Goal: Task Accomplishment & Management: Manage account settings

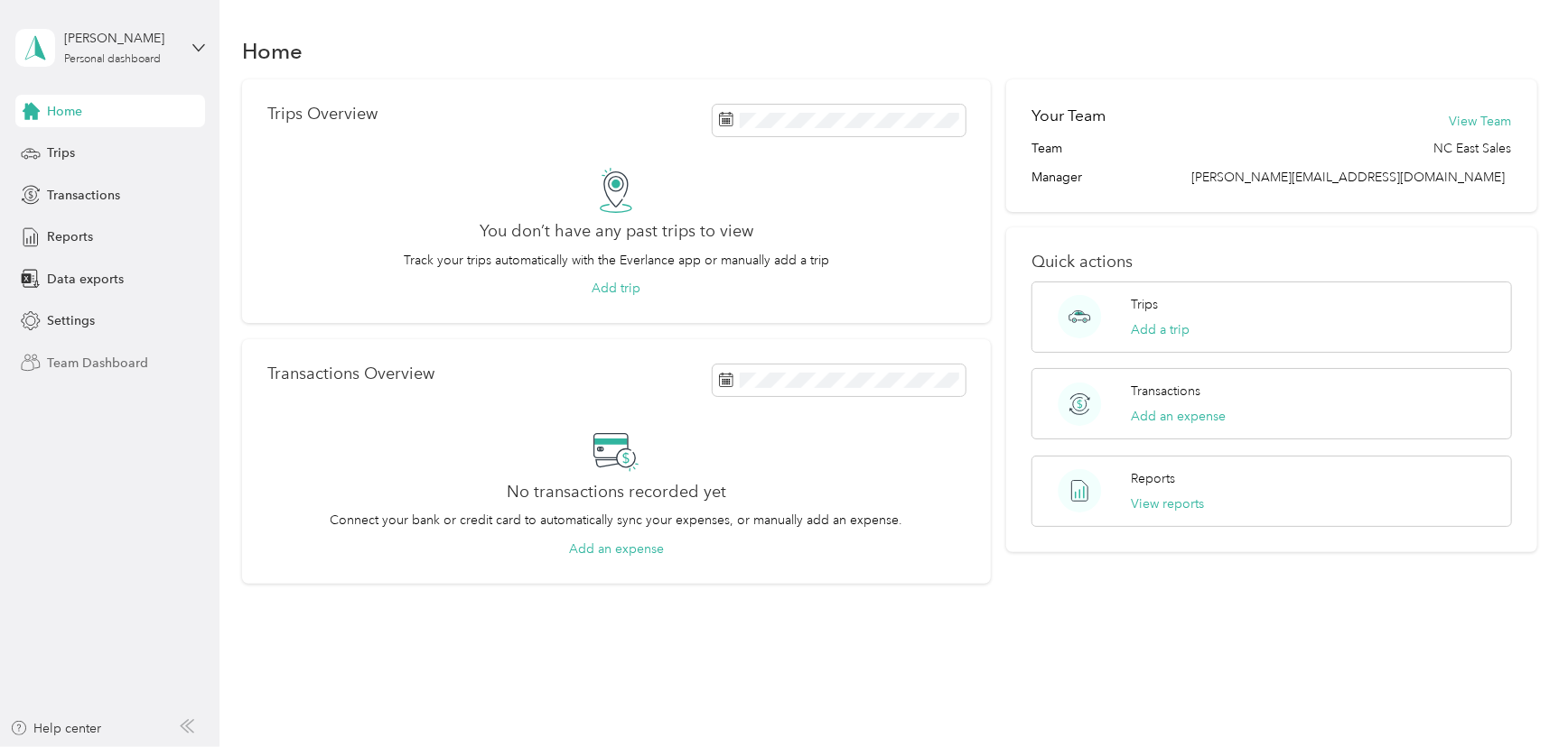
click at [83, 362] on span "Team Dashboard" at bounding box center [98, 363] width 101 height 19
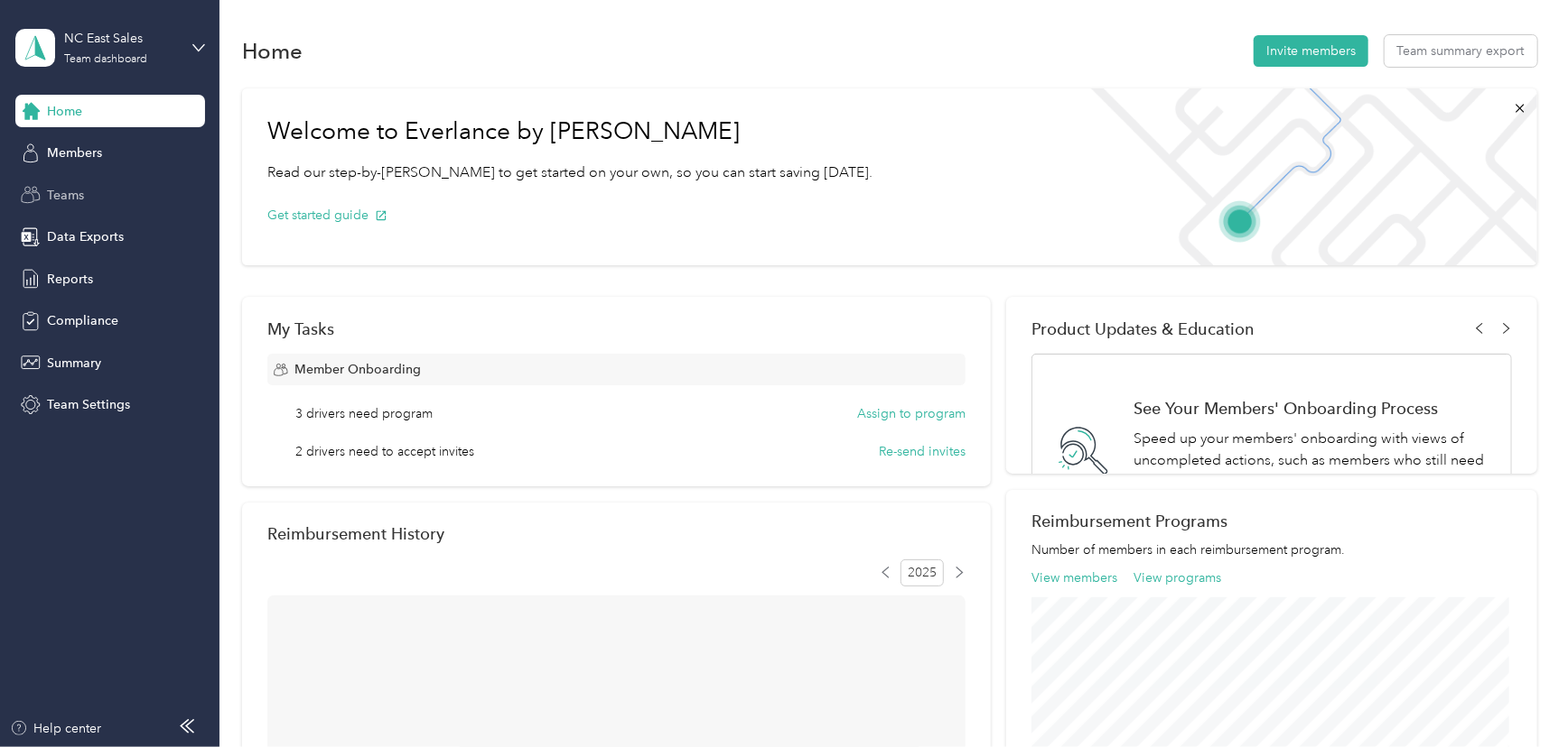
click at [80, 200] on span "Teams" at bounding box center [65, 195] width 37 height 19
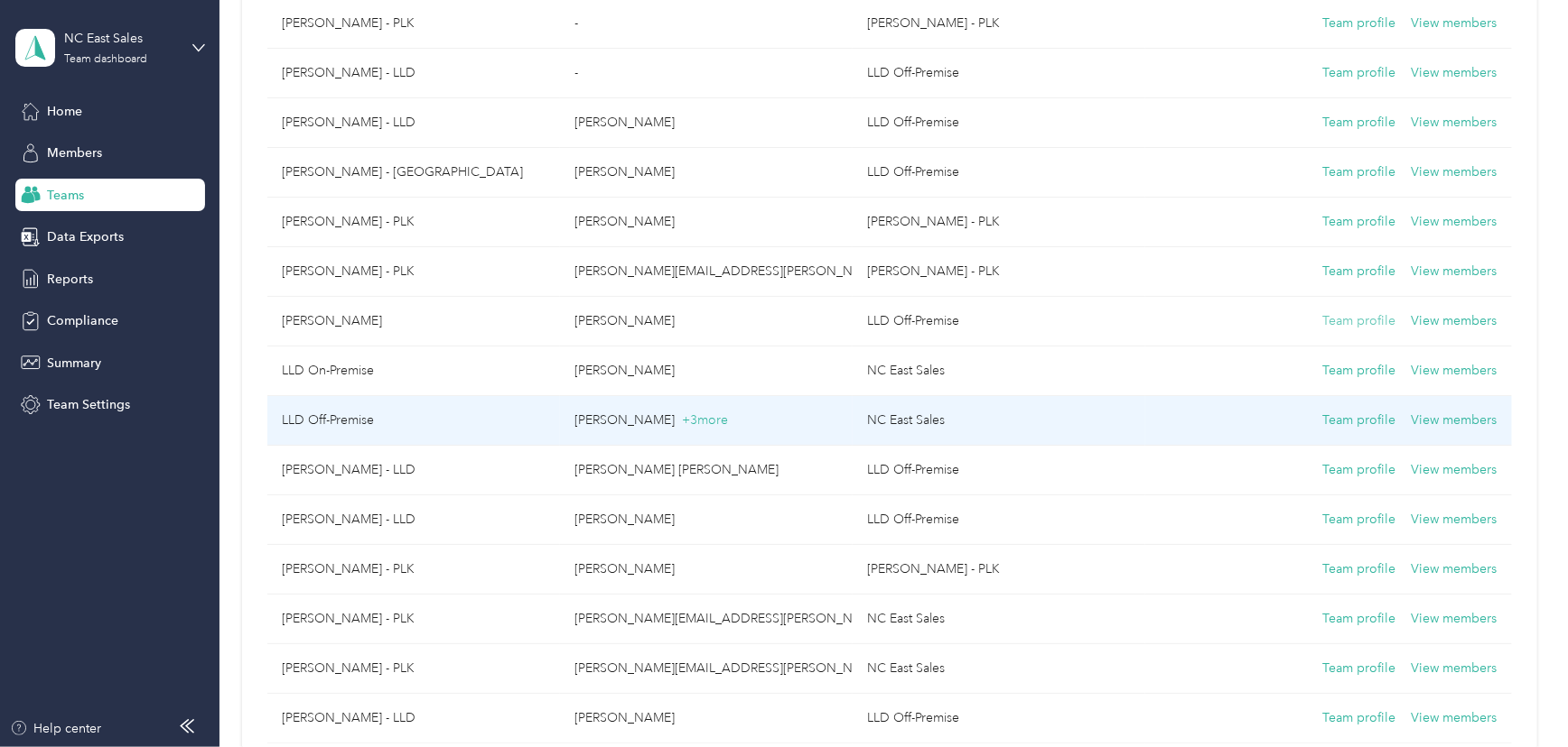
scroll to position [410, 0]
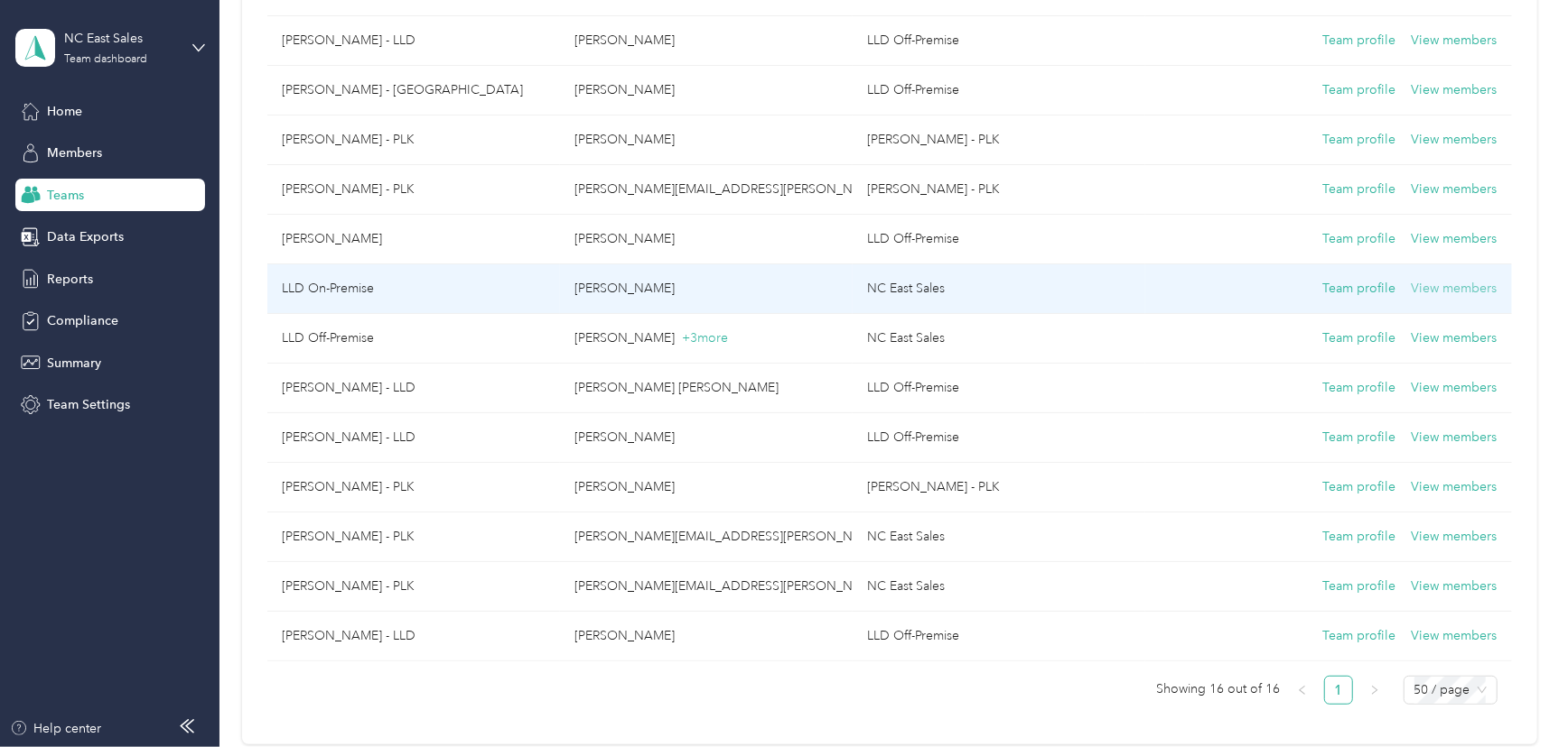
click at [1457, 287] on button "View members" at bounding box center [1454, 289] width 85 height 20
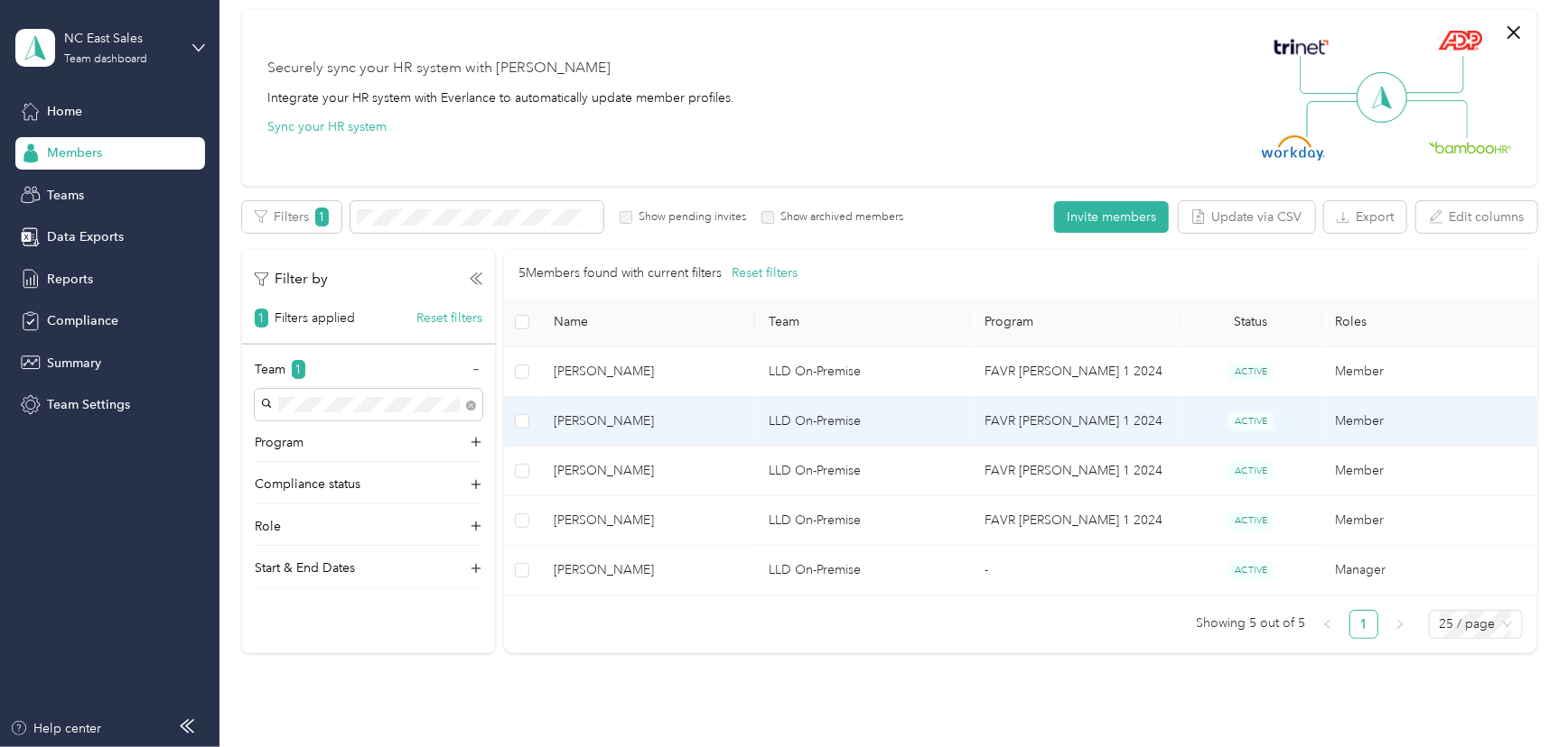
scroll to position [163, 0]
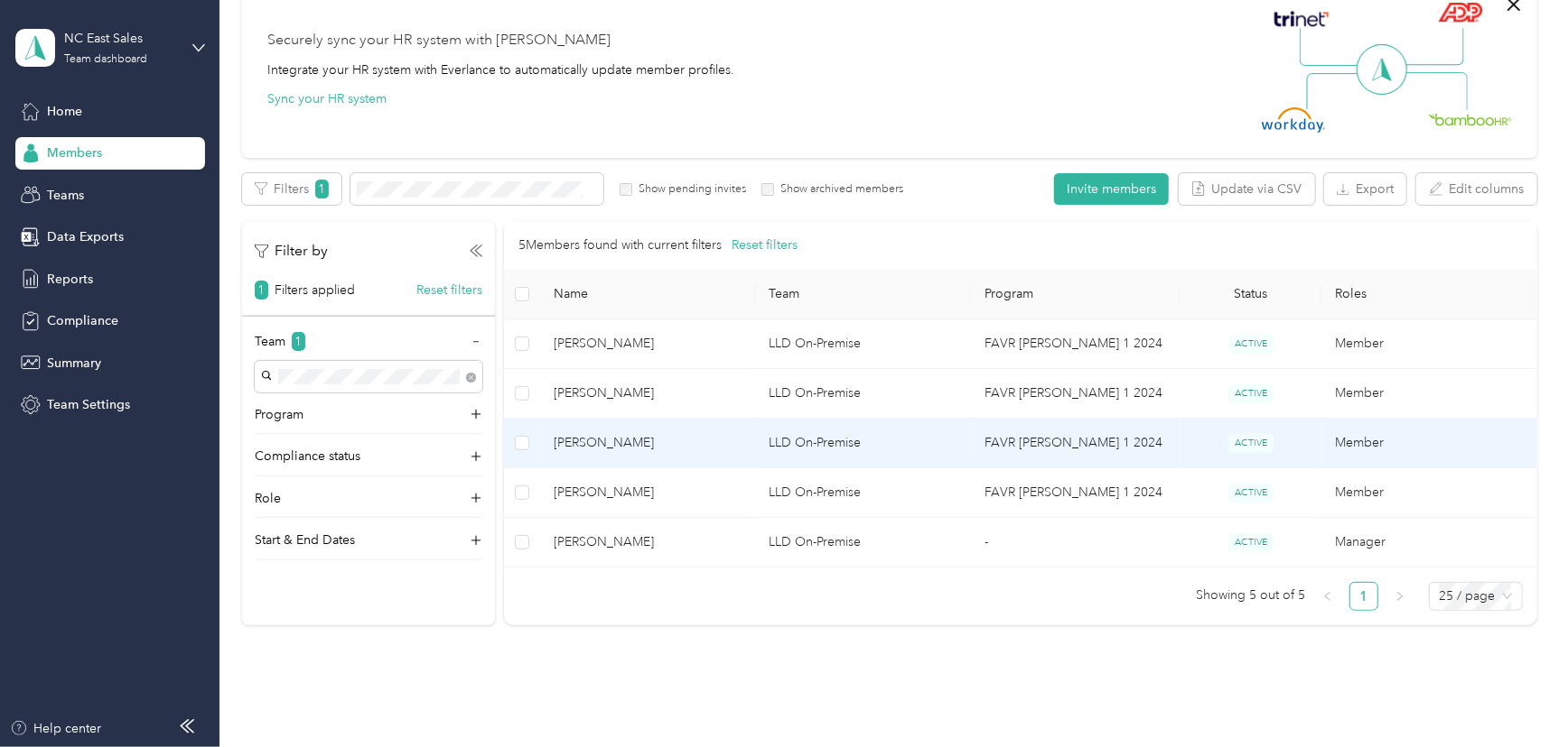
click at [1348, 437] on td "Member" at bounding box center [1429, 443] width 216 height 50
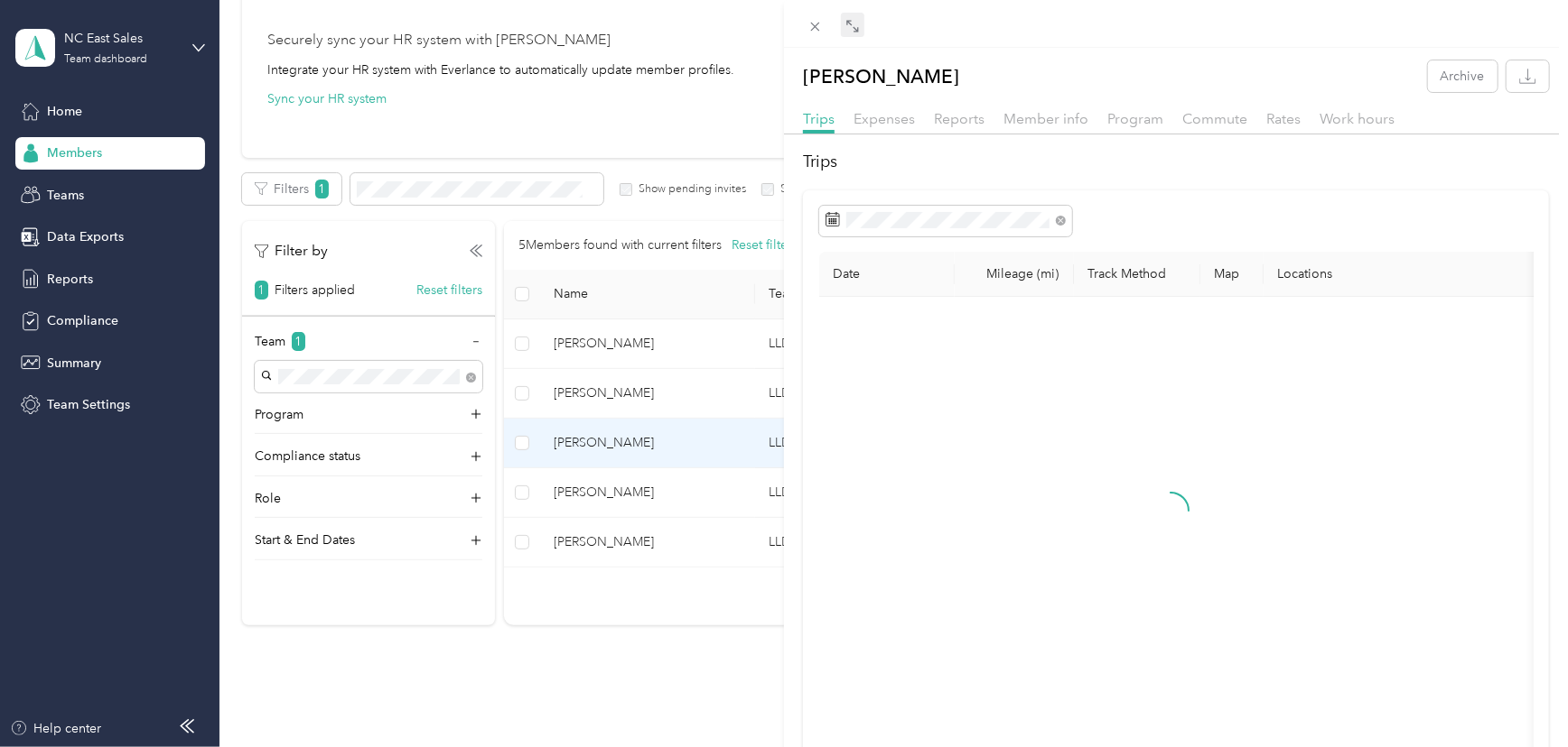
click at [852, 33] on icon at bounding box center [852, 25] width 14 height 14
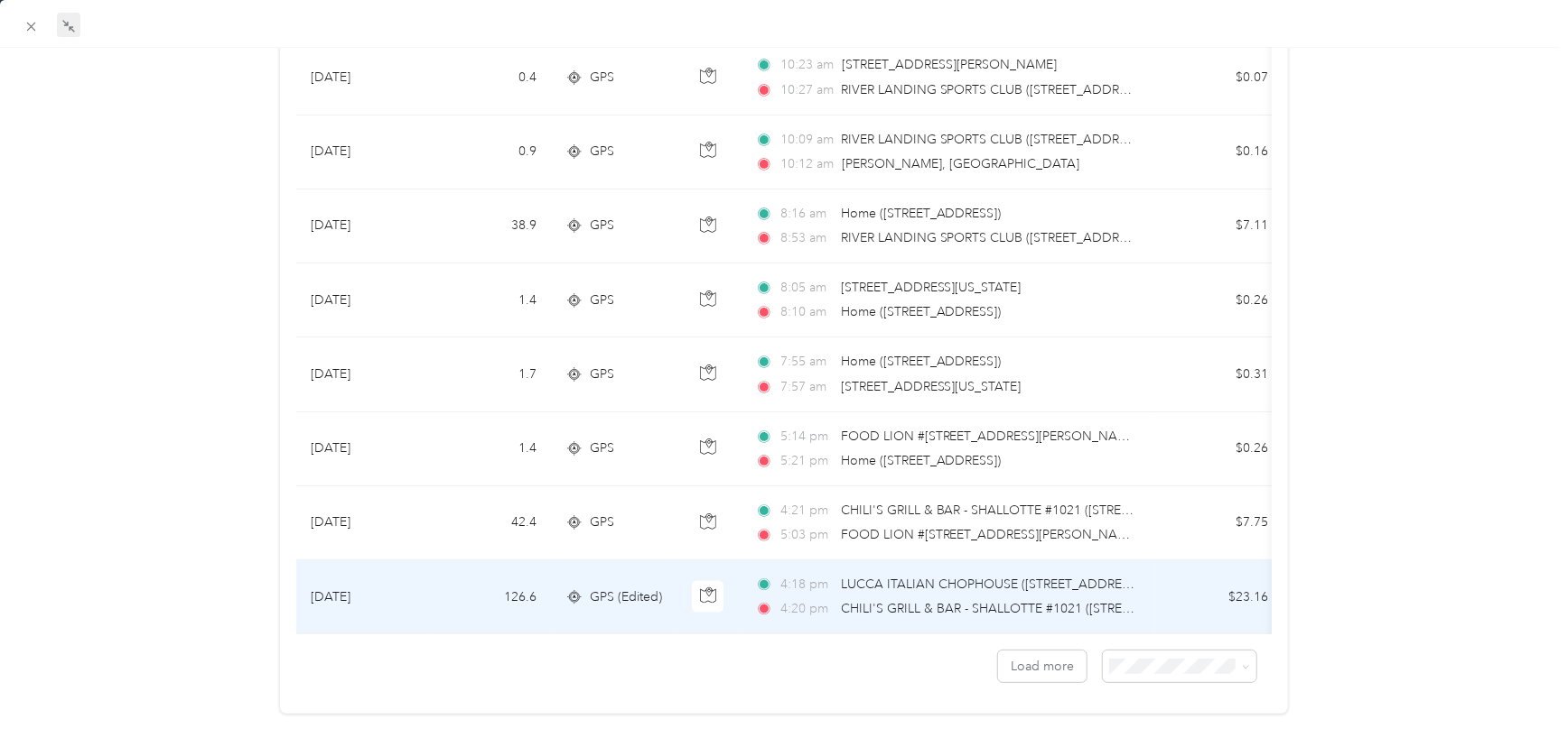
scroll to position [1559, 0]
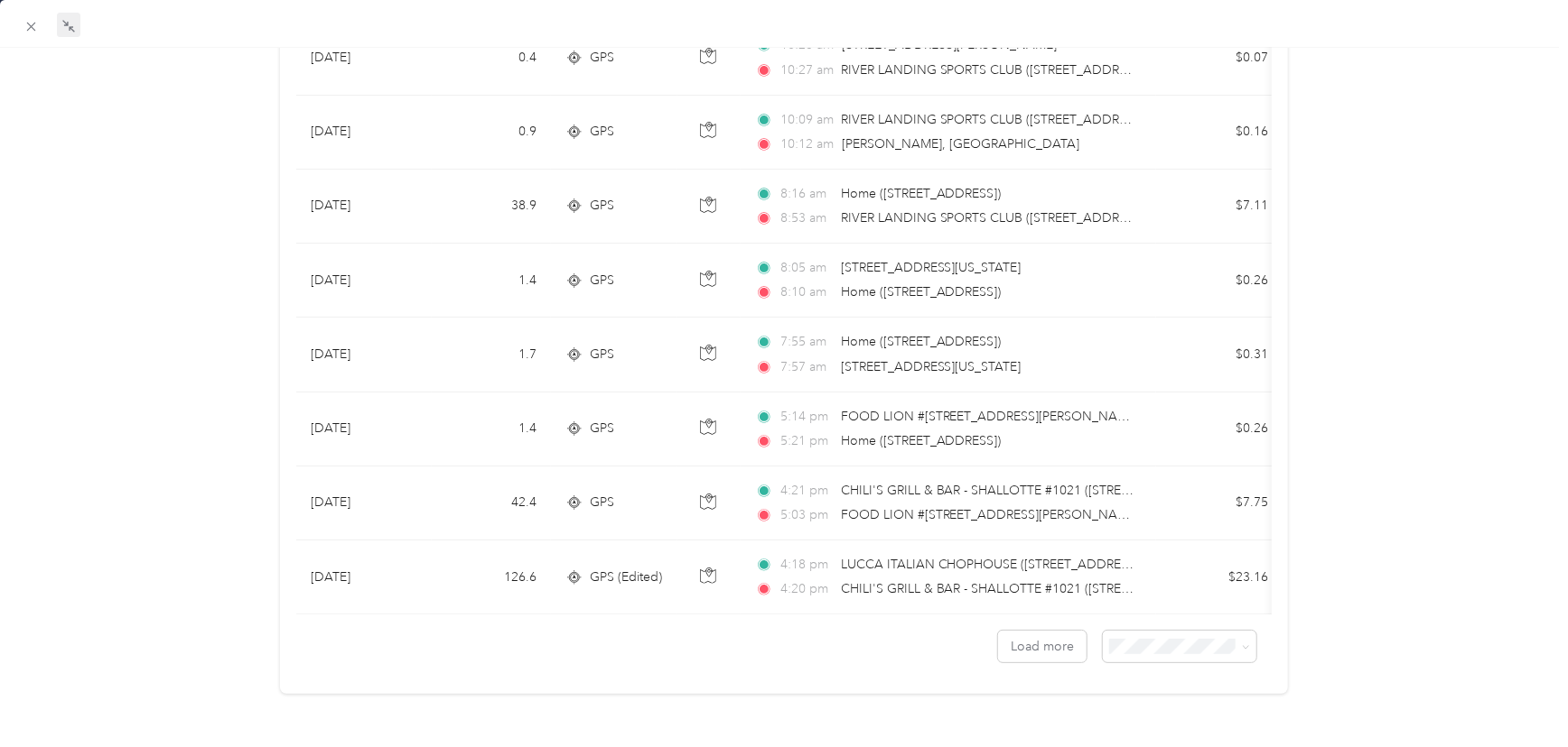
click at [1122, 607] on li "100 per load" at bounding box center [1169, 597] width 154 height 32
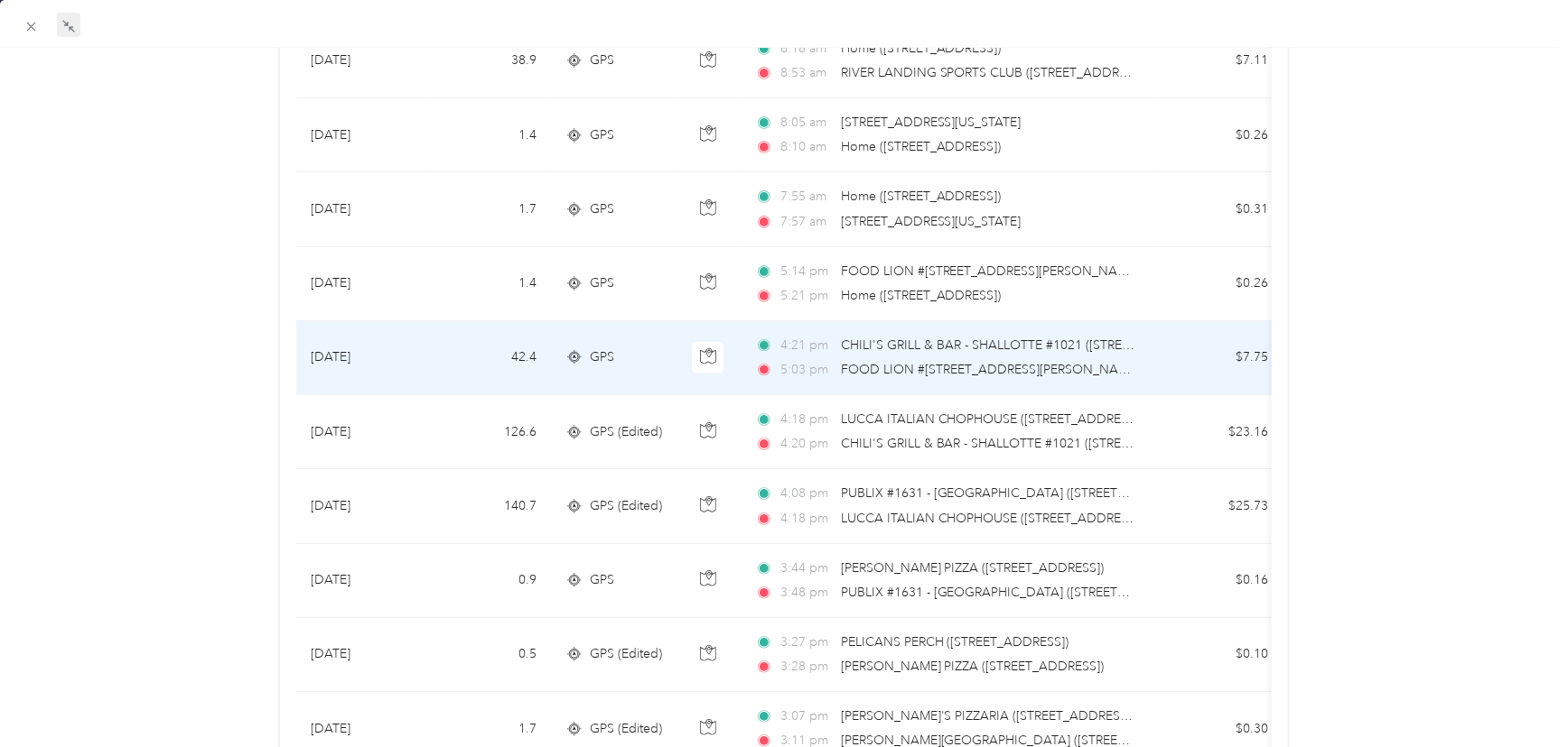
scroll to position [1723, 0]
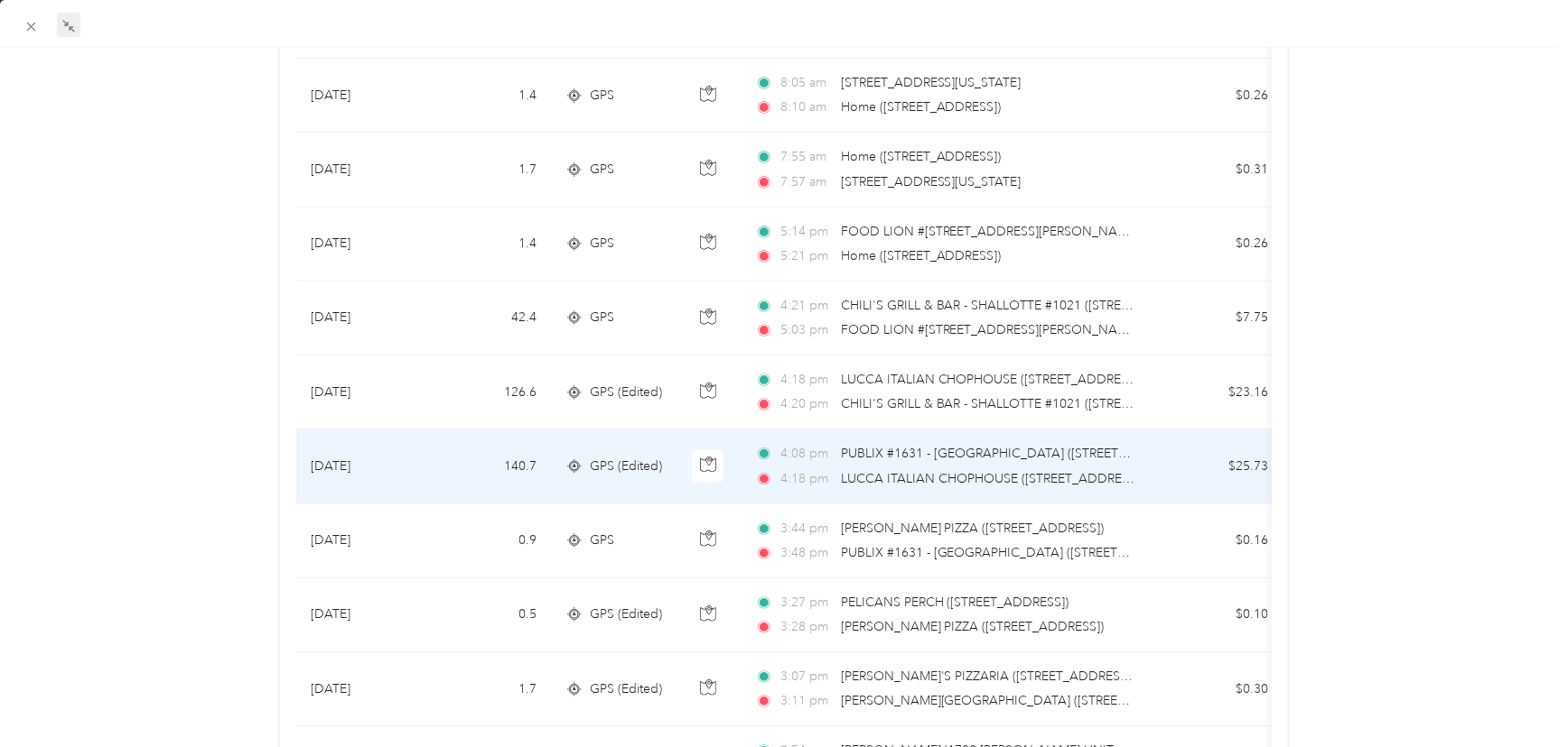
click at [620, 460] on span "GPS (Edited)" at bounding box center [626, 466] width 72 height 20
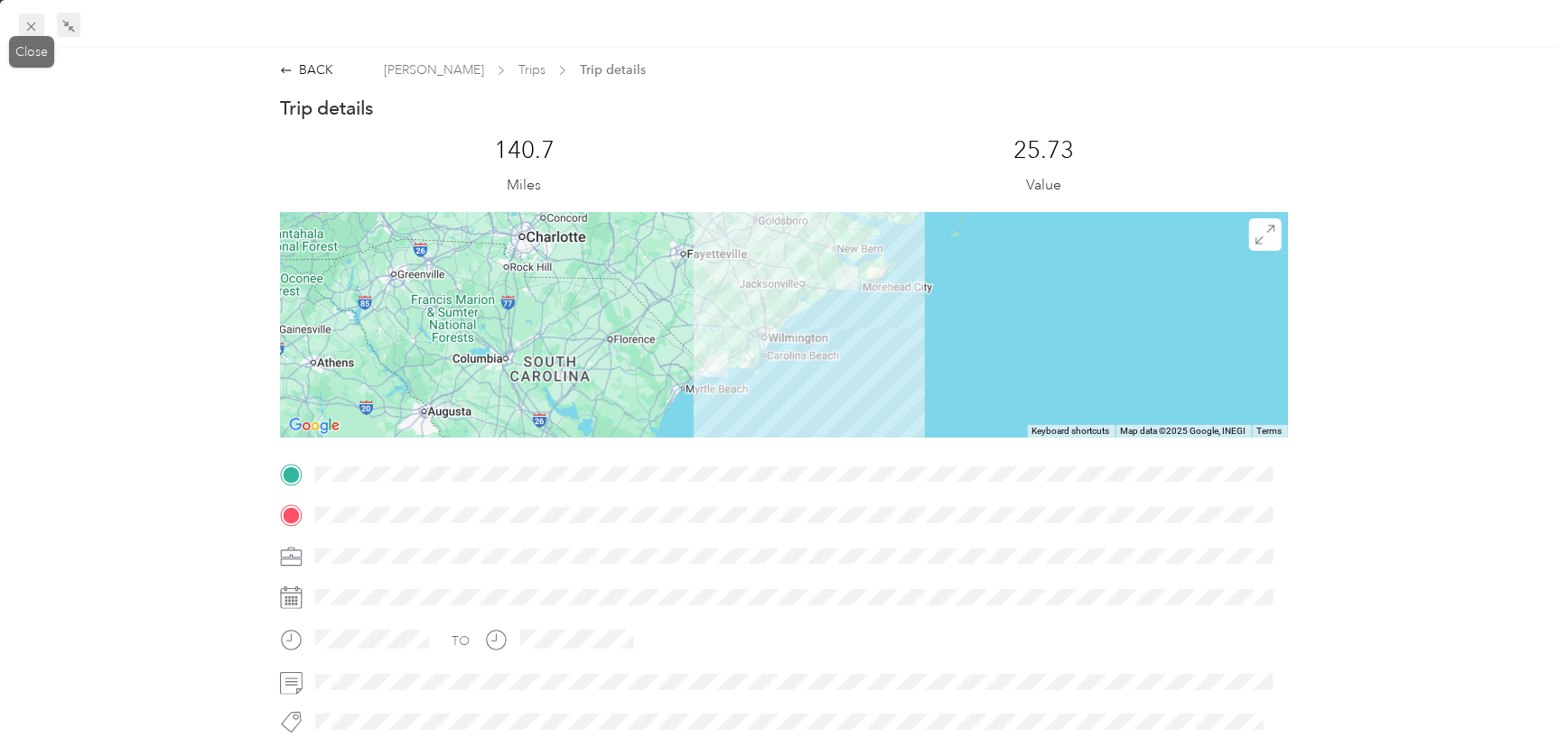
click at [32, 26] on icon at bounding box center [32, 27] width 9 height 9
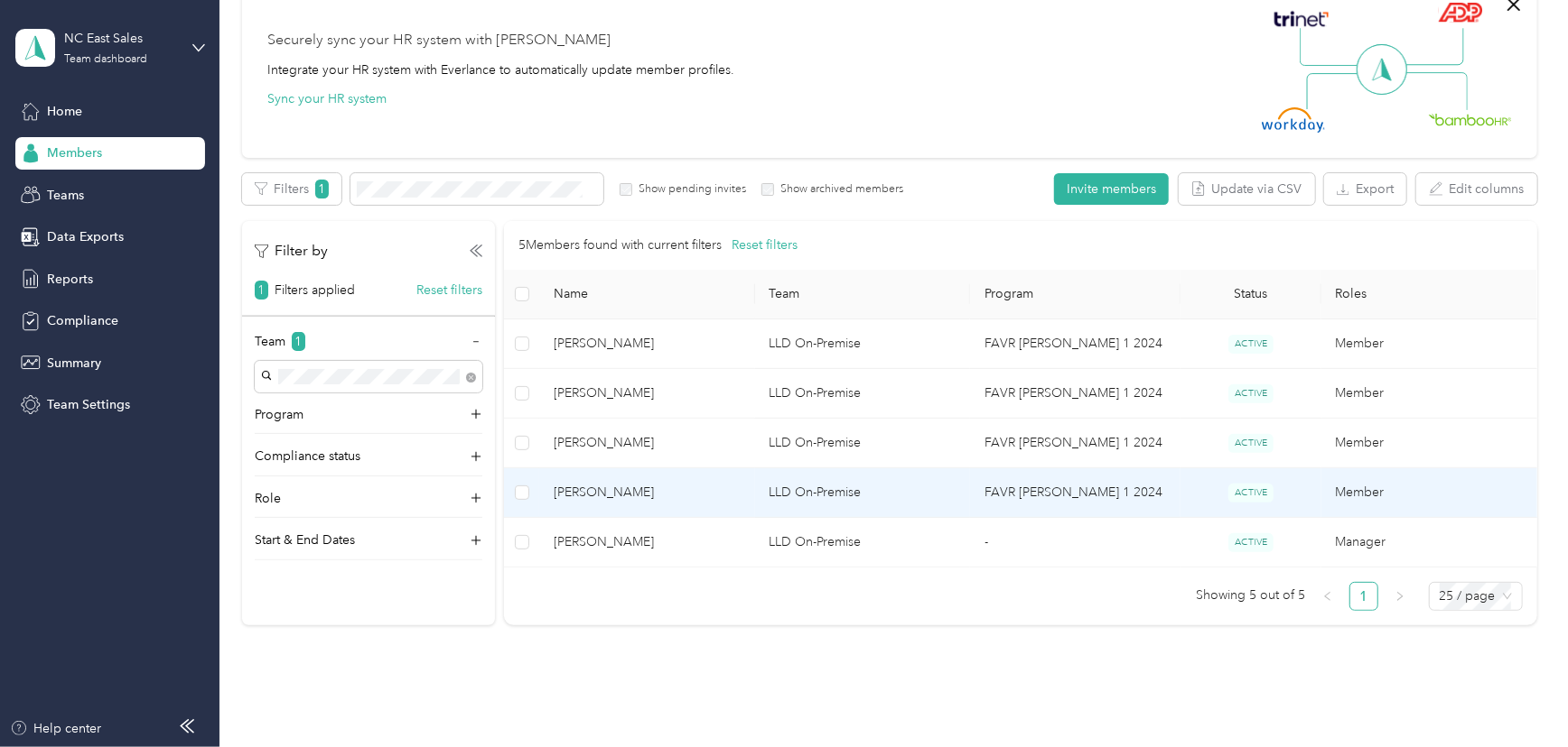
click at [1350, 490] on td "Member" at bounding box center [1429, 493] width 216 height 50
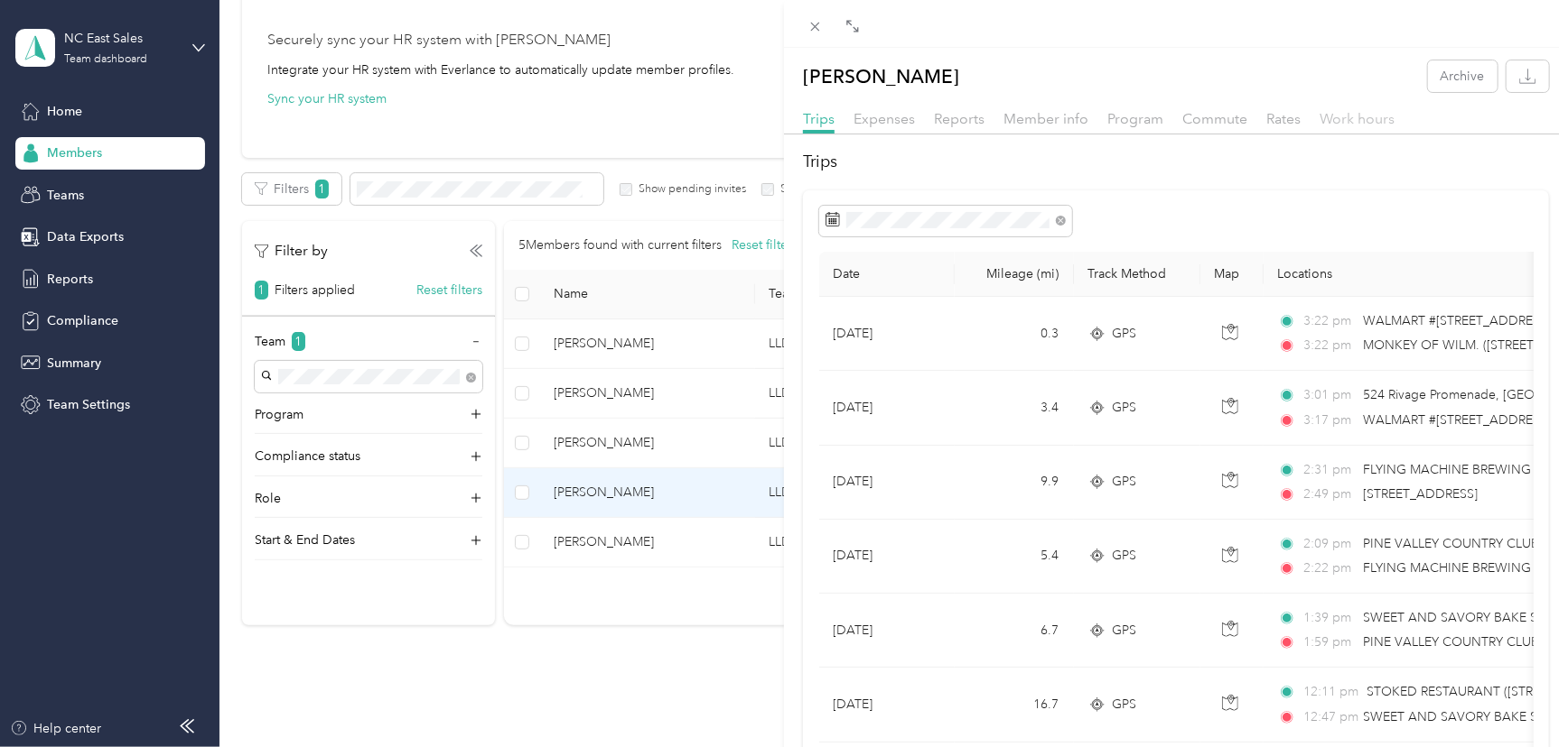
click at [1358, 119] on span "Work hours" at bounding box center [1357, 118] width 75 height 17
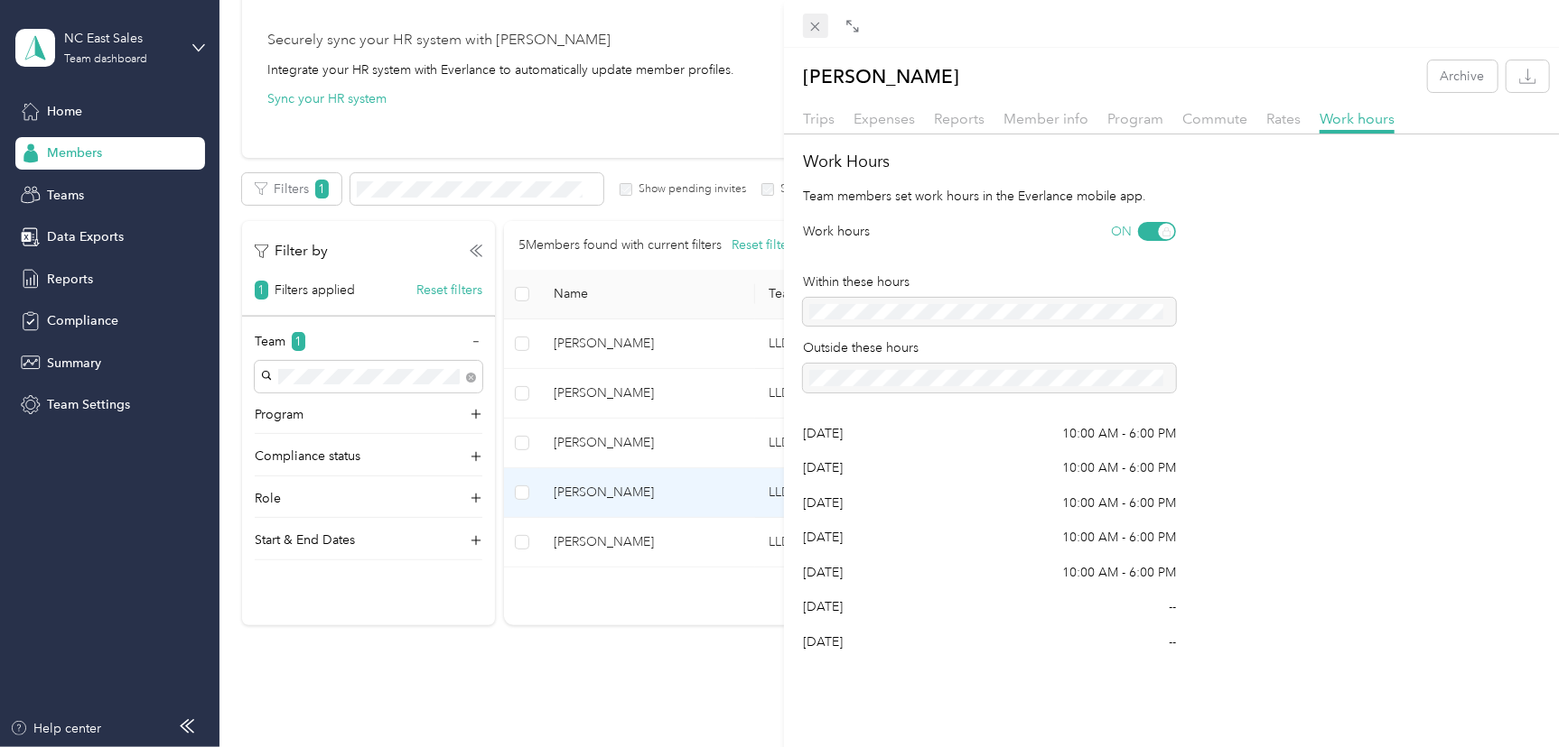
click at [813, 31] on icon at bounding box center [815, 26] width 15 height 15
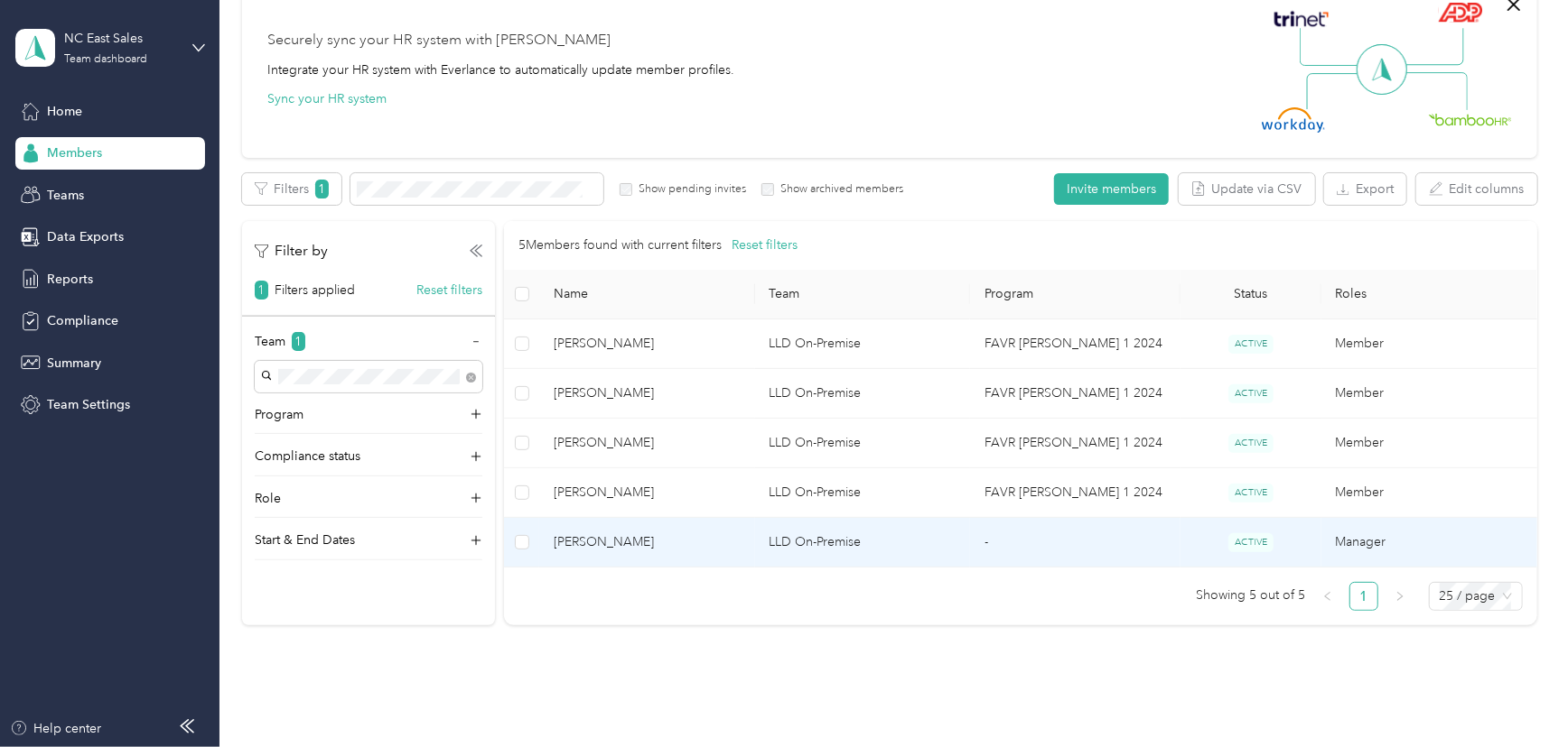
click at [1357, 541] on td "Manager" at bounding box center [1429, 543] width 216 height 50
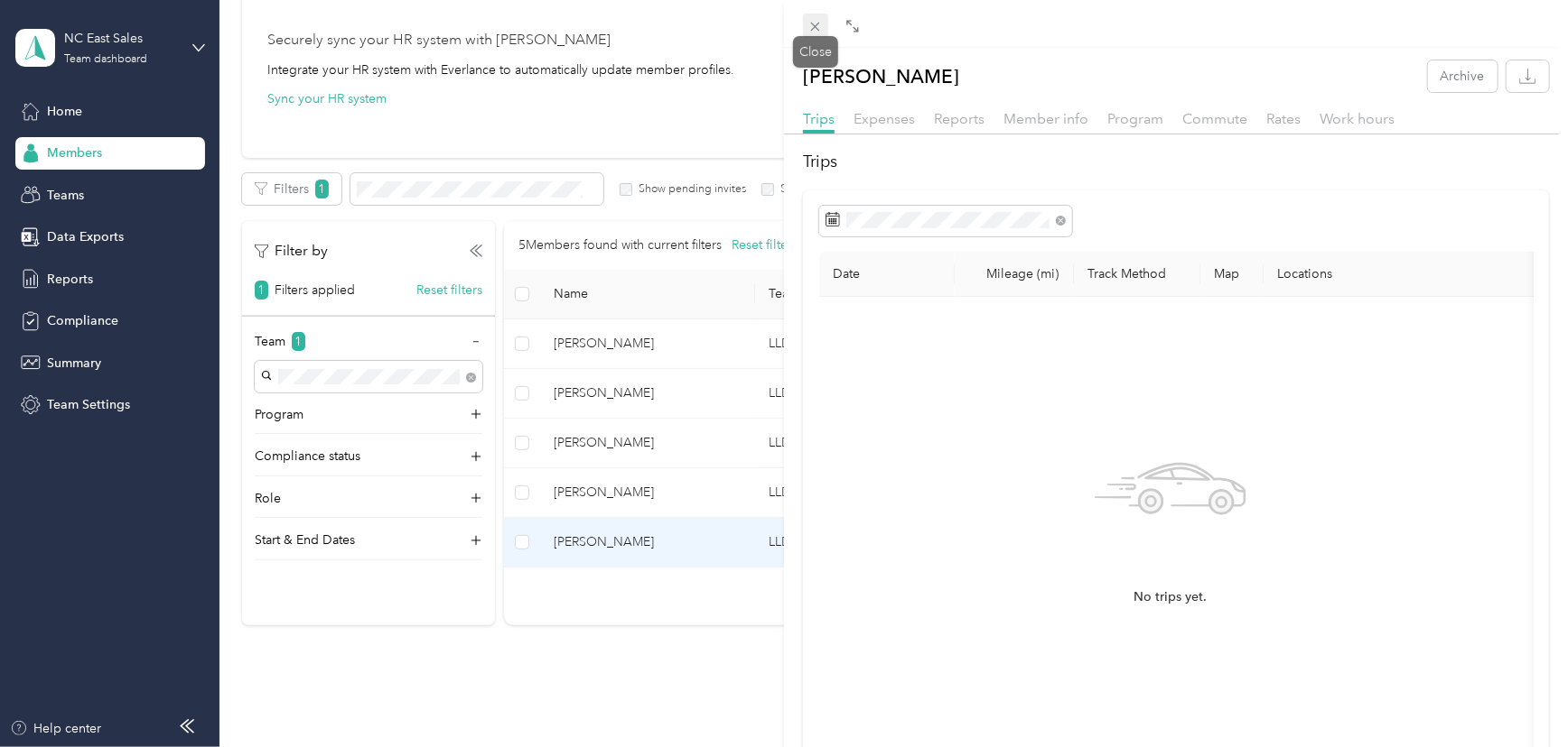
click at [821, 27] on icon at bounding box center [815, 26] width 15 height 15
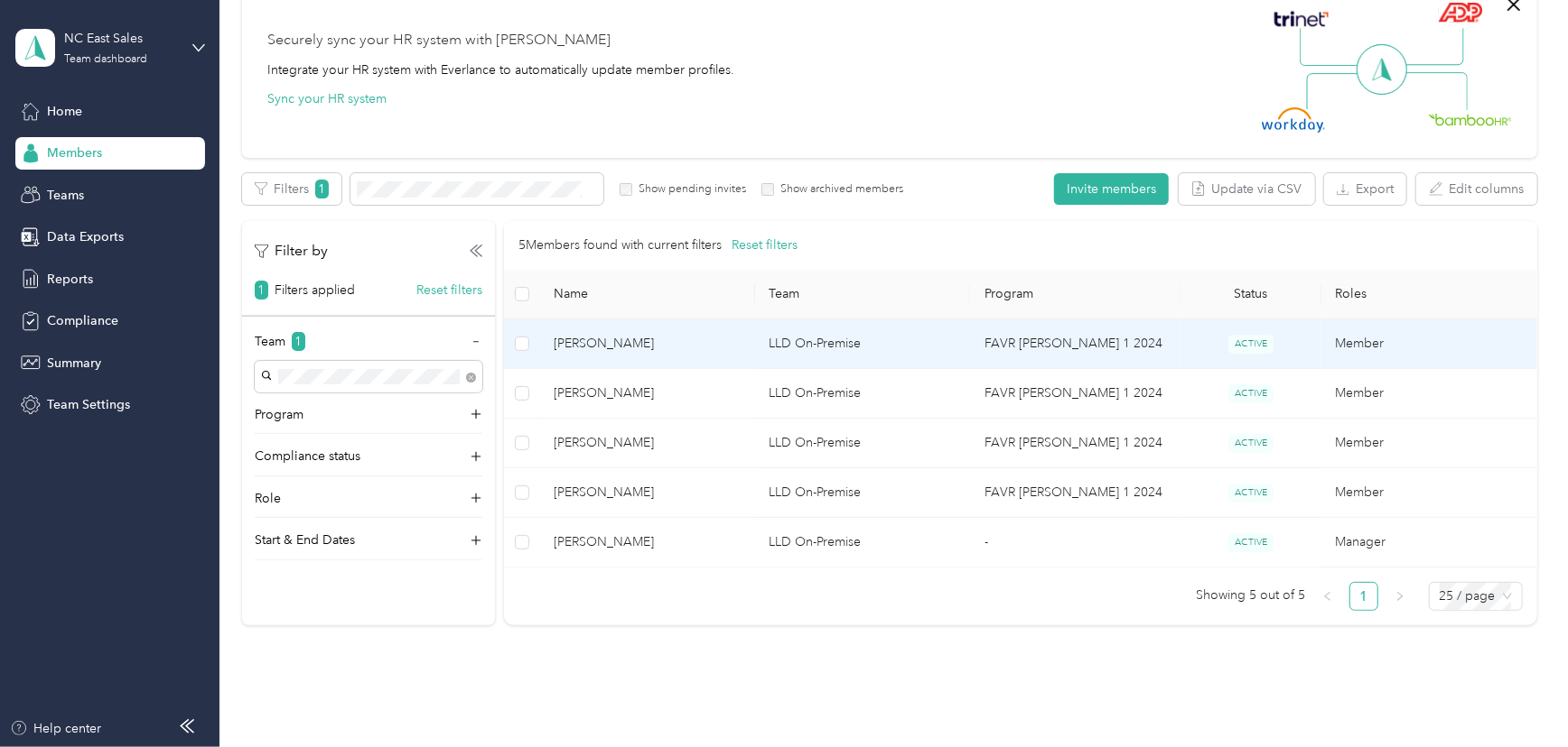
click at [1354, 339] on td "Member" at bounding box center [1429, 344] width 216 height 50
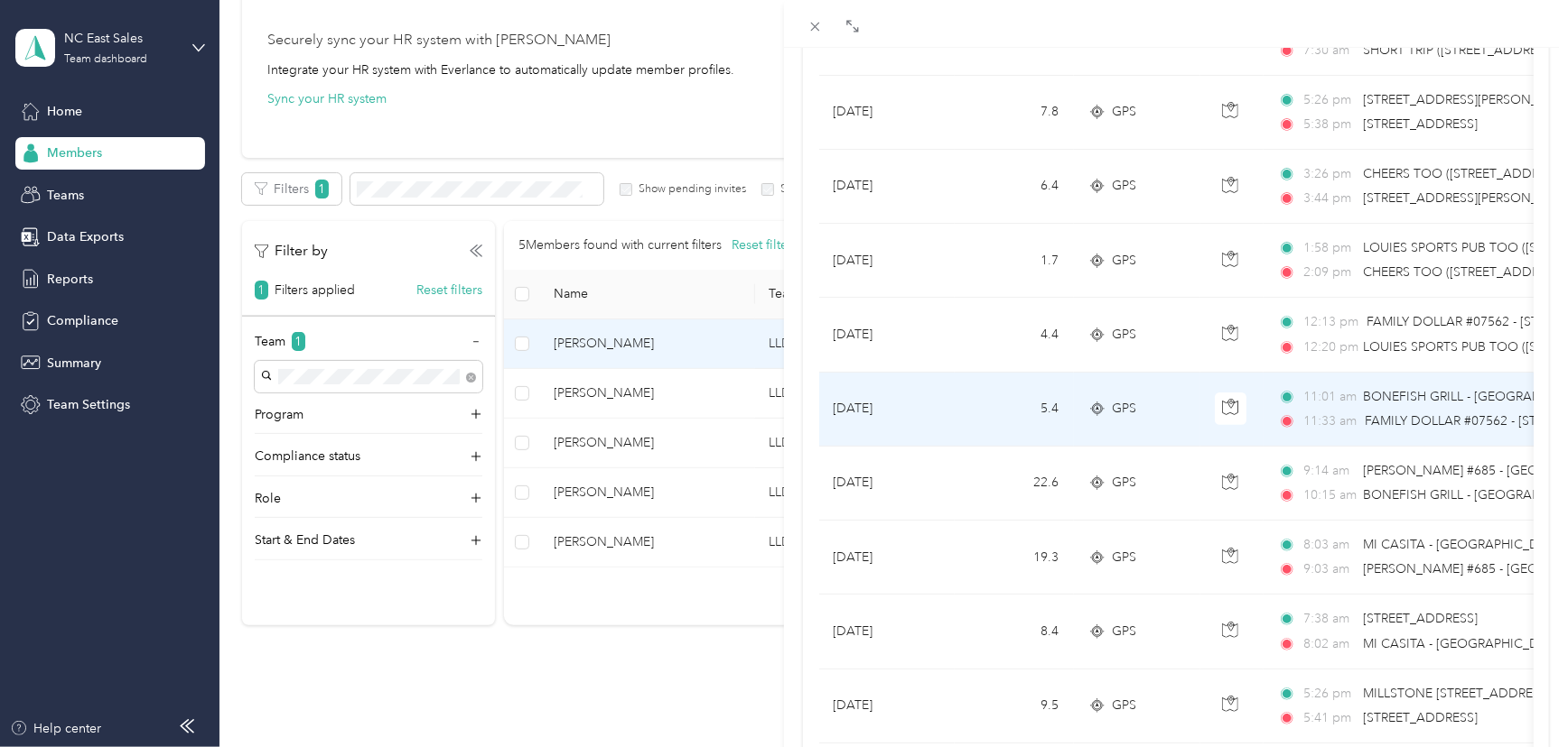
scroll to position [410, 0]
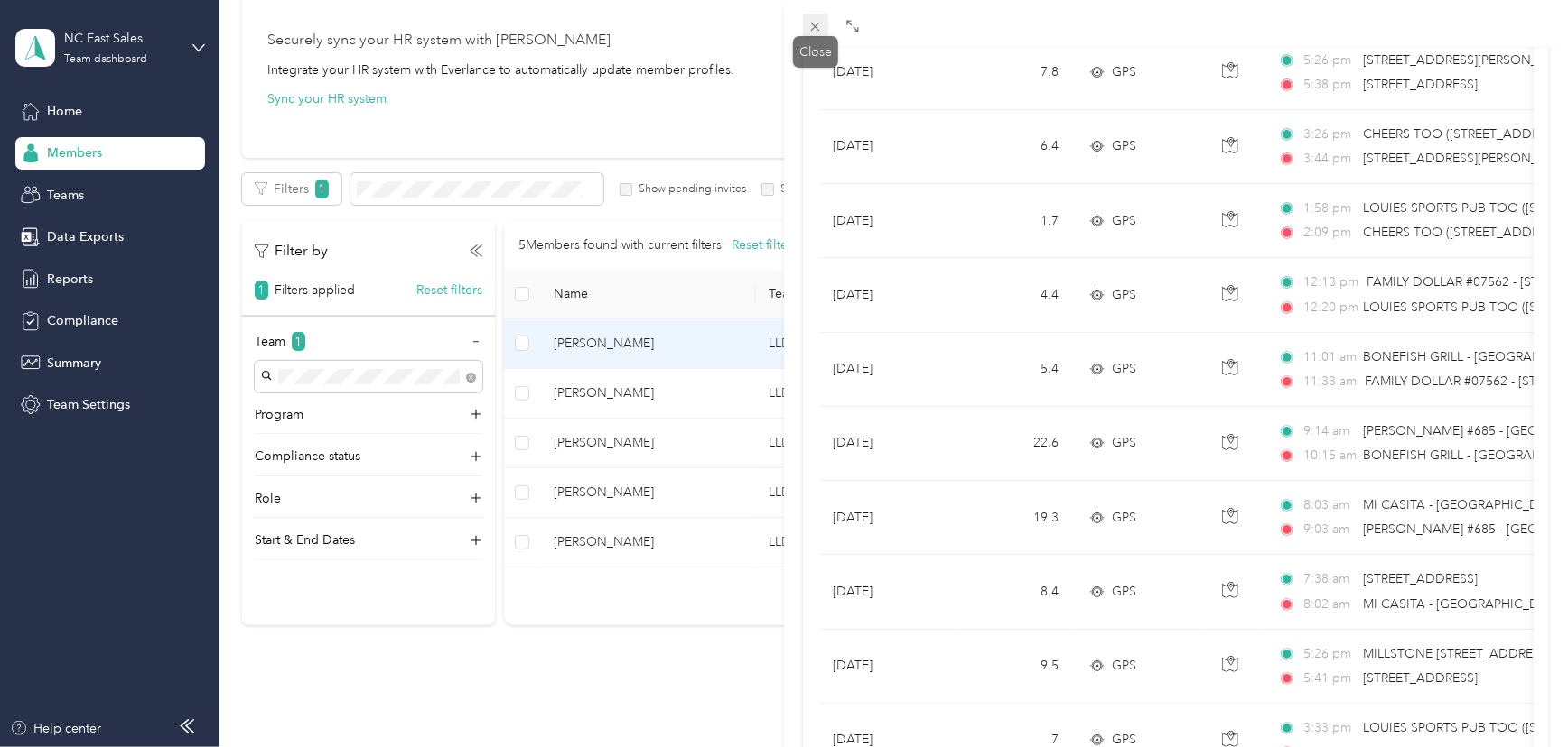
click at [818, 26] on icon at bounding box center [815, 26] width 15 height 15
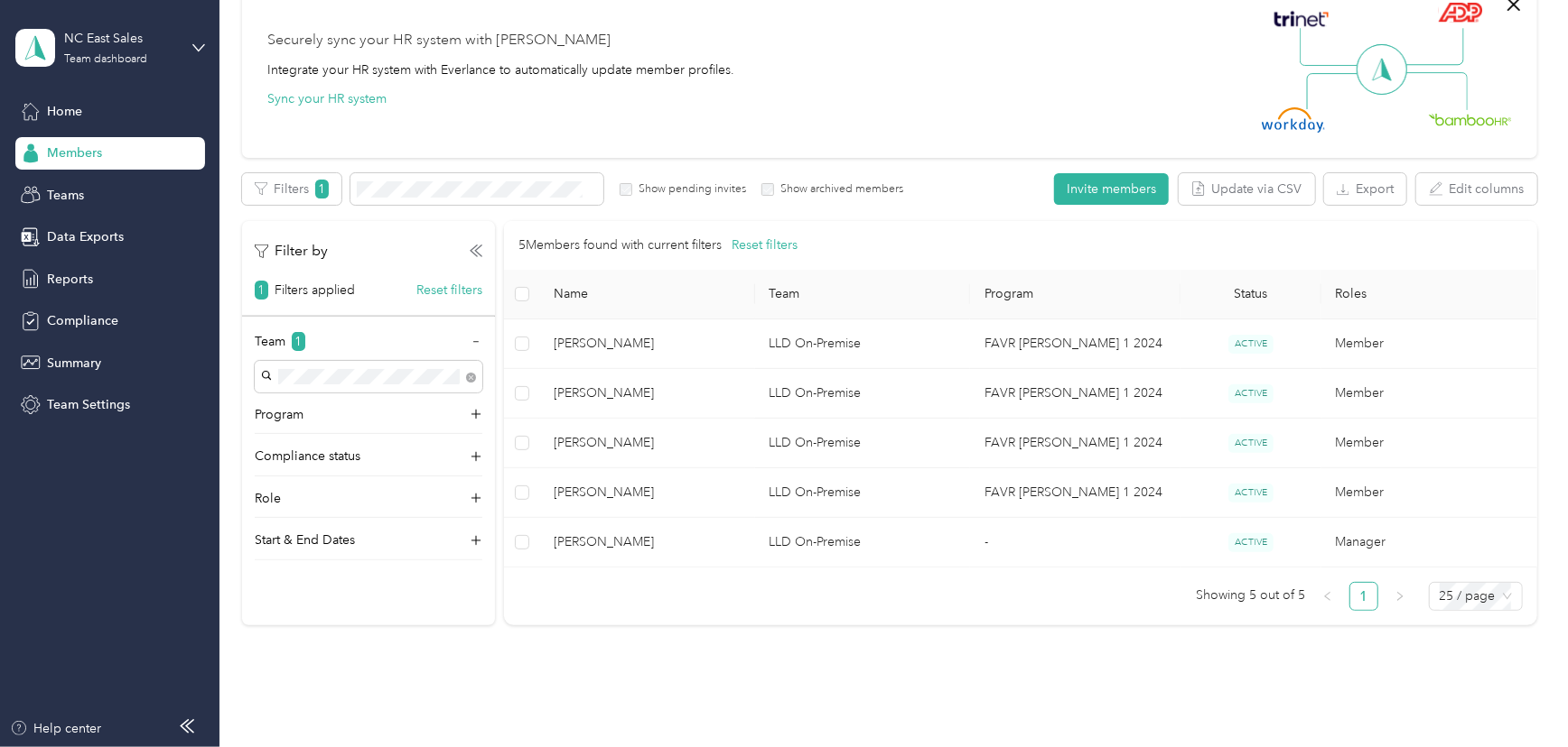
scroll to position [159, 0]
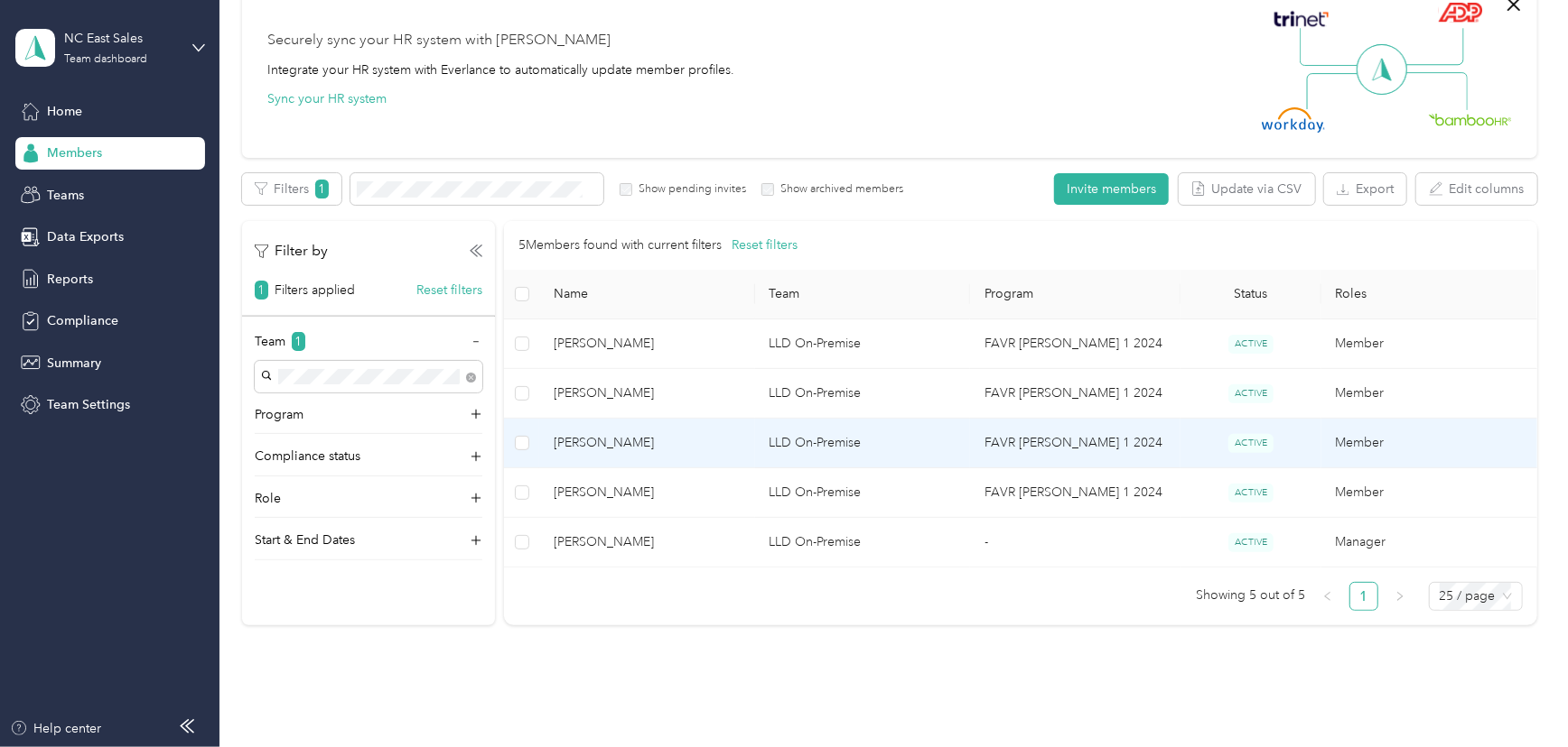
click at [1345, 443] on td "Member" at bounding box center [1429, 443] width 216 height 50
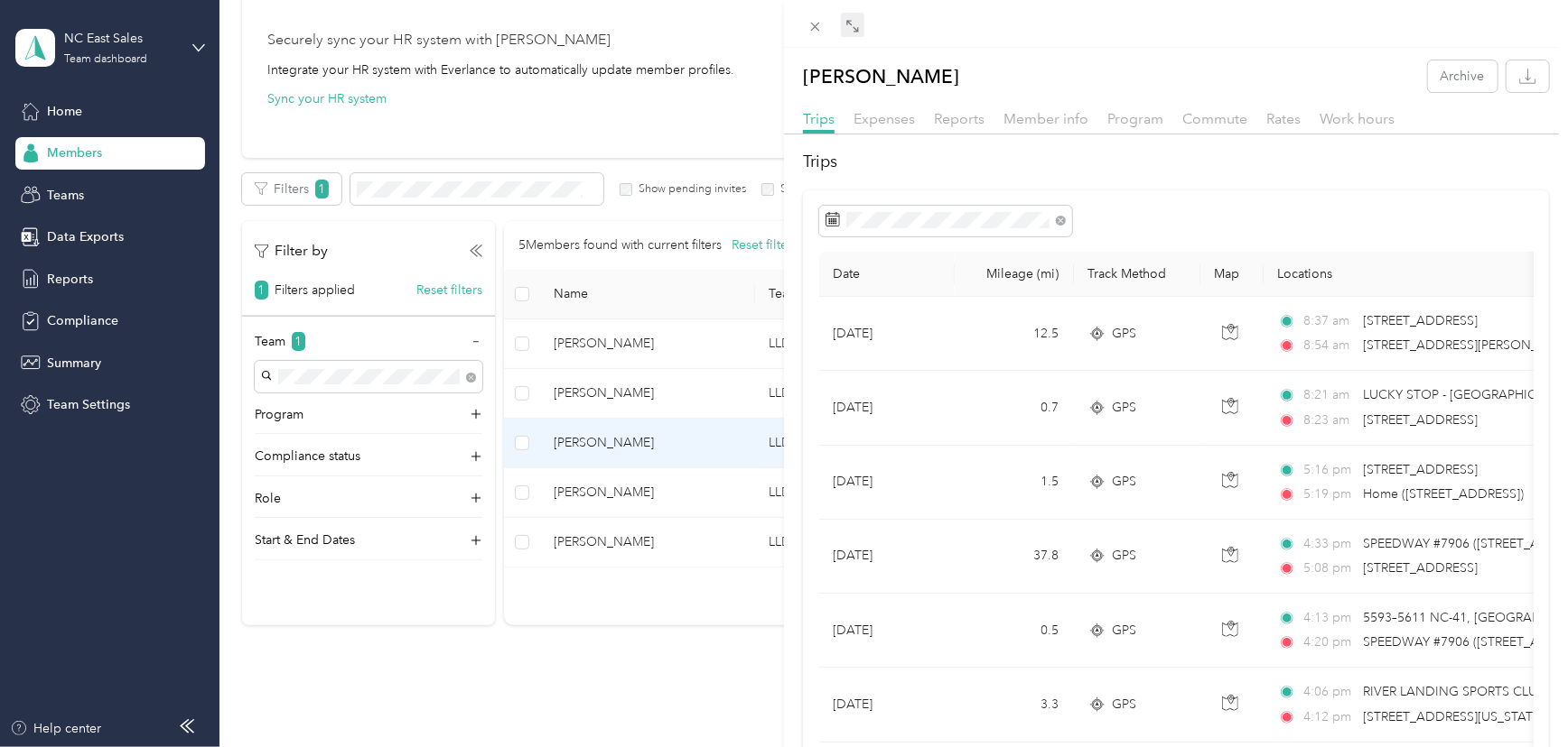
click at [852, 27] on icon at bounding box center [852, 25] width 14 height 14
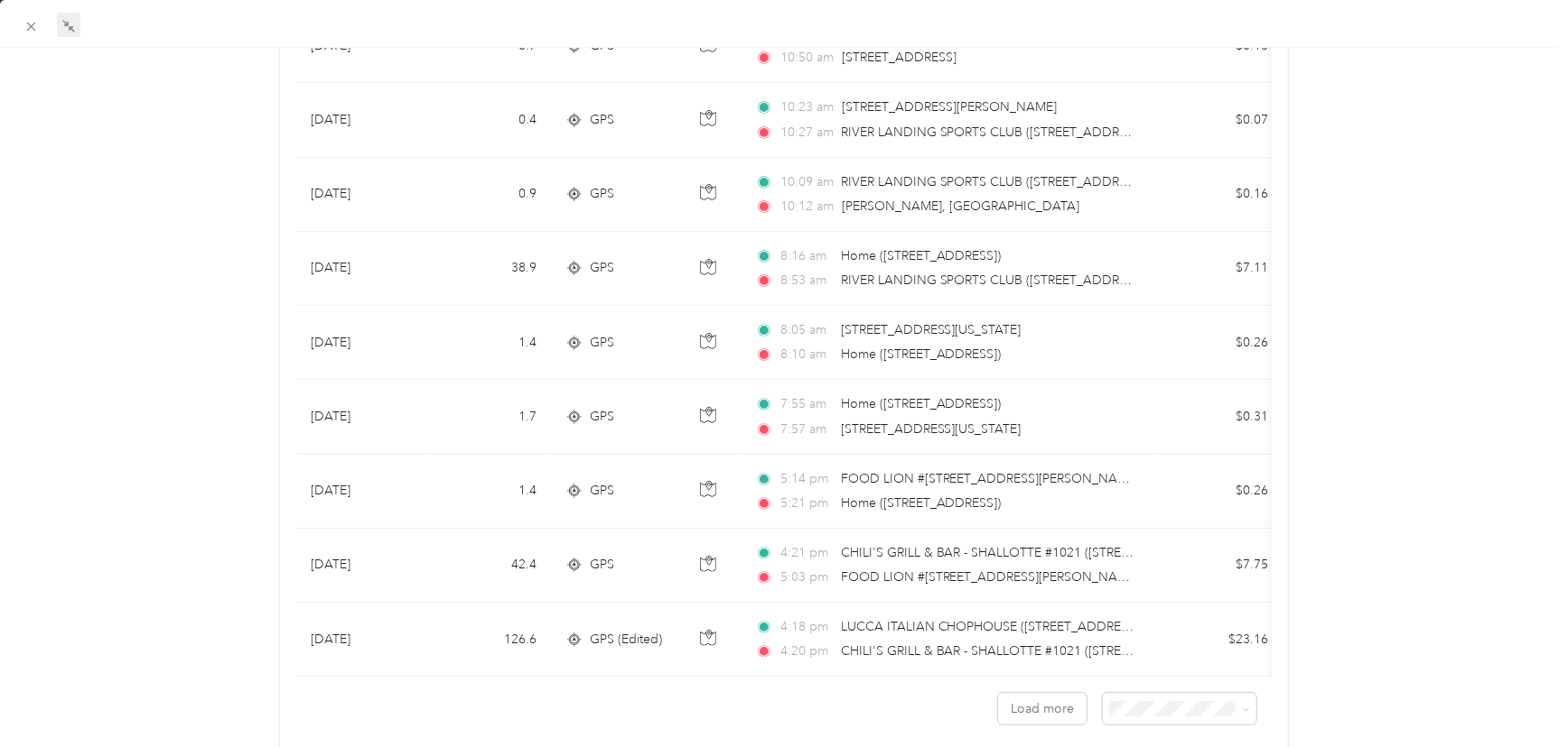
scroll to position [1561, 0]
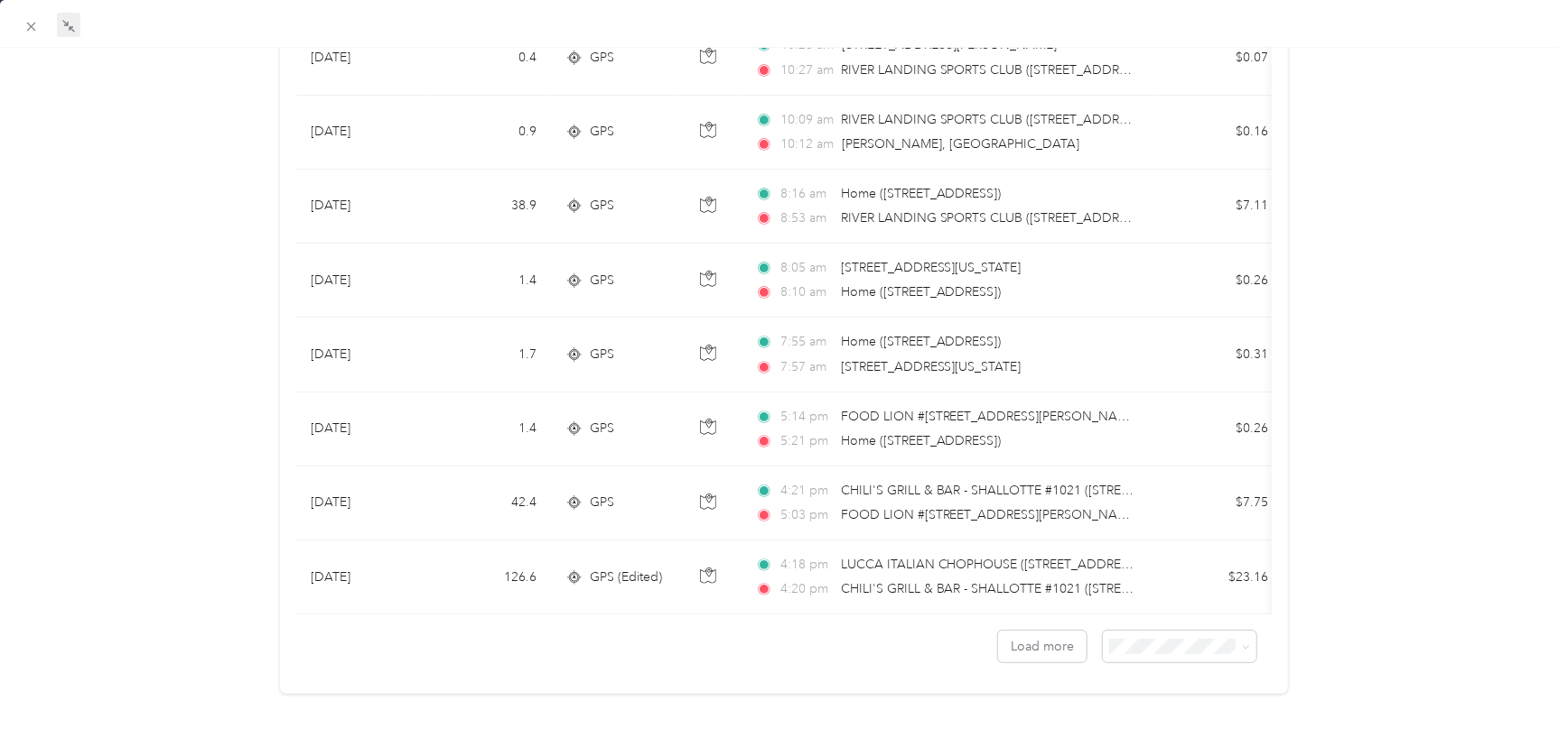
click at [1148, 728] on span "100 per load" at bounding box center [1142, 725] width 74 height 15
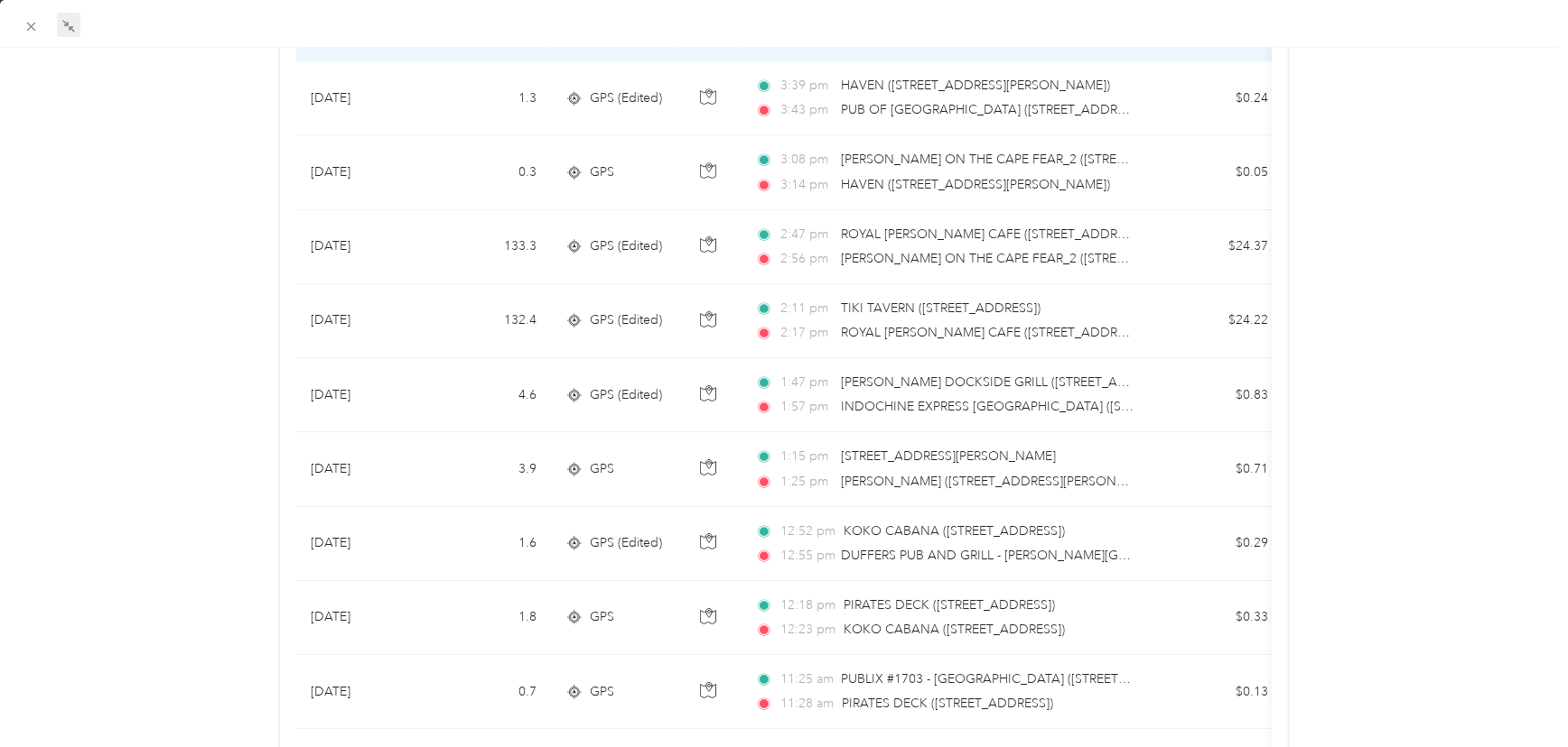
scroll to position [3857, 0]
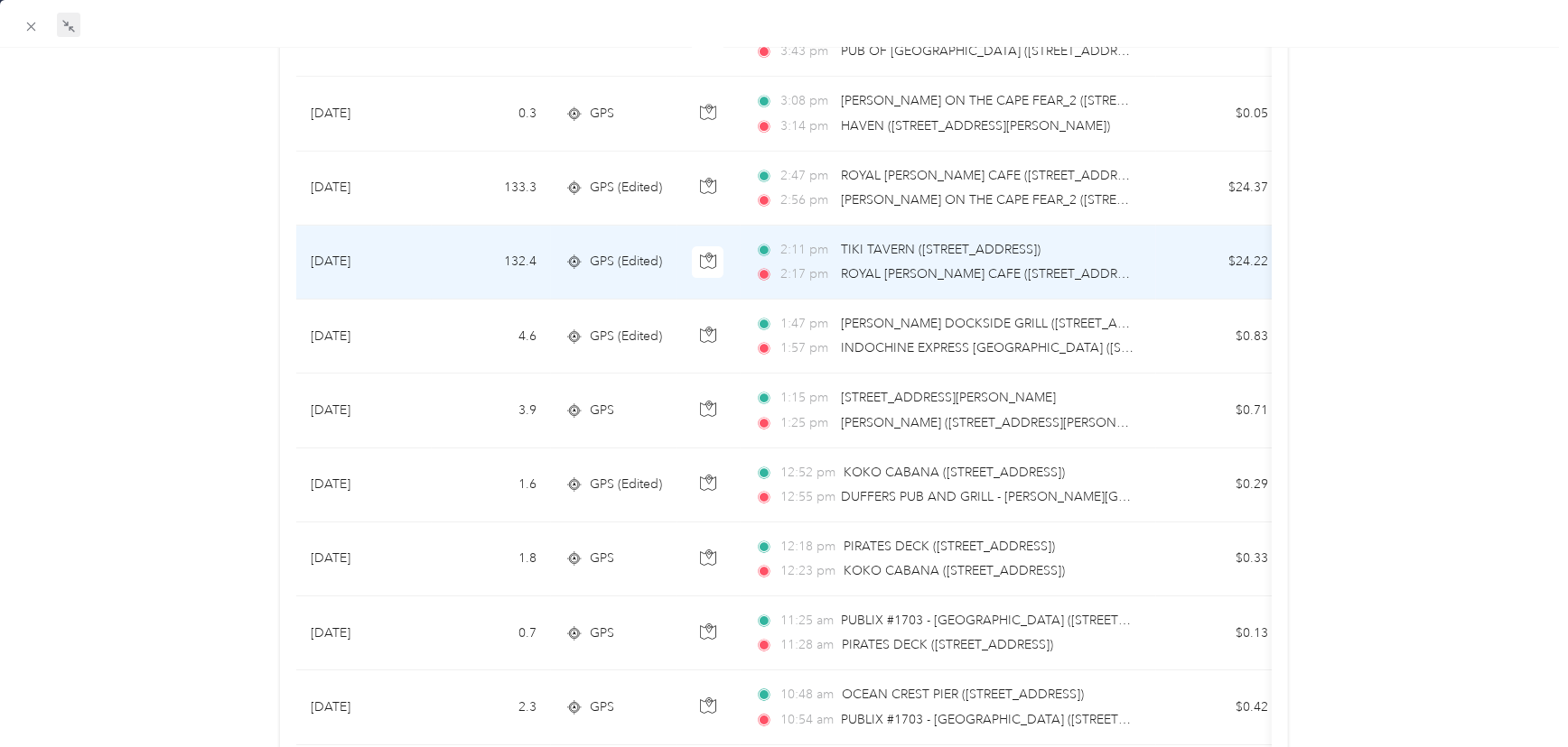
click at [908, 268] on span "ROYAL [PERSON_NAME] CAFE ([STREET_ADDRESS][PERSON_NAME])" at bounding box center [1043, 274] width 405 height 15
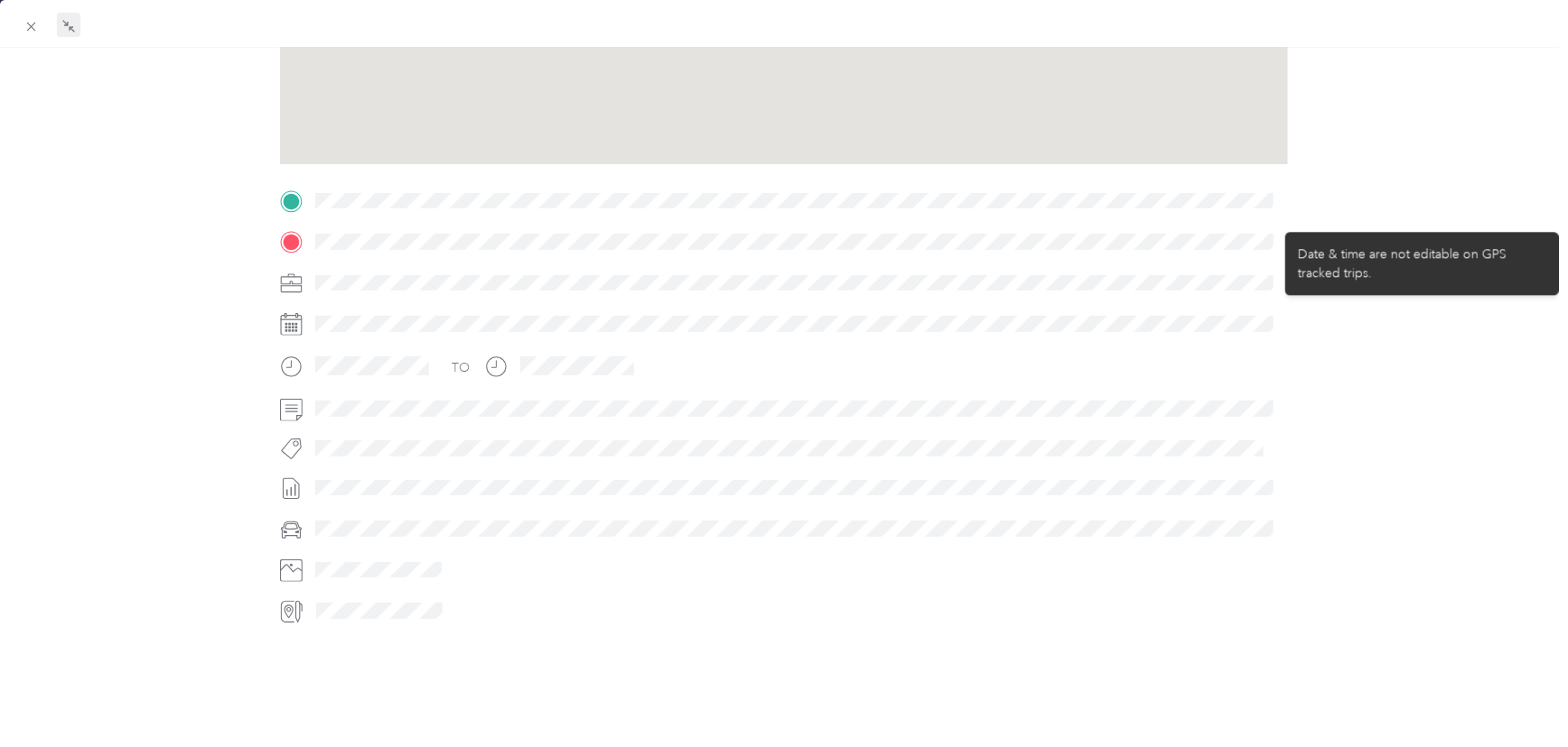
scroll to position [324, 0]
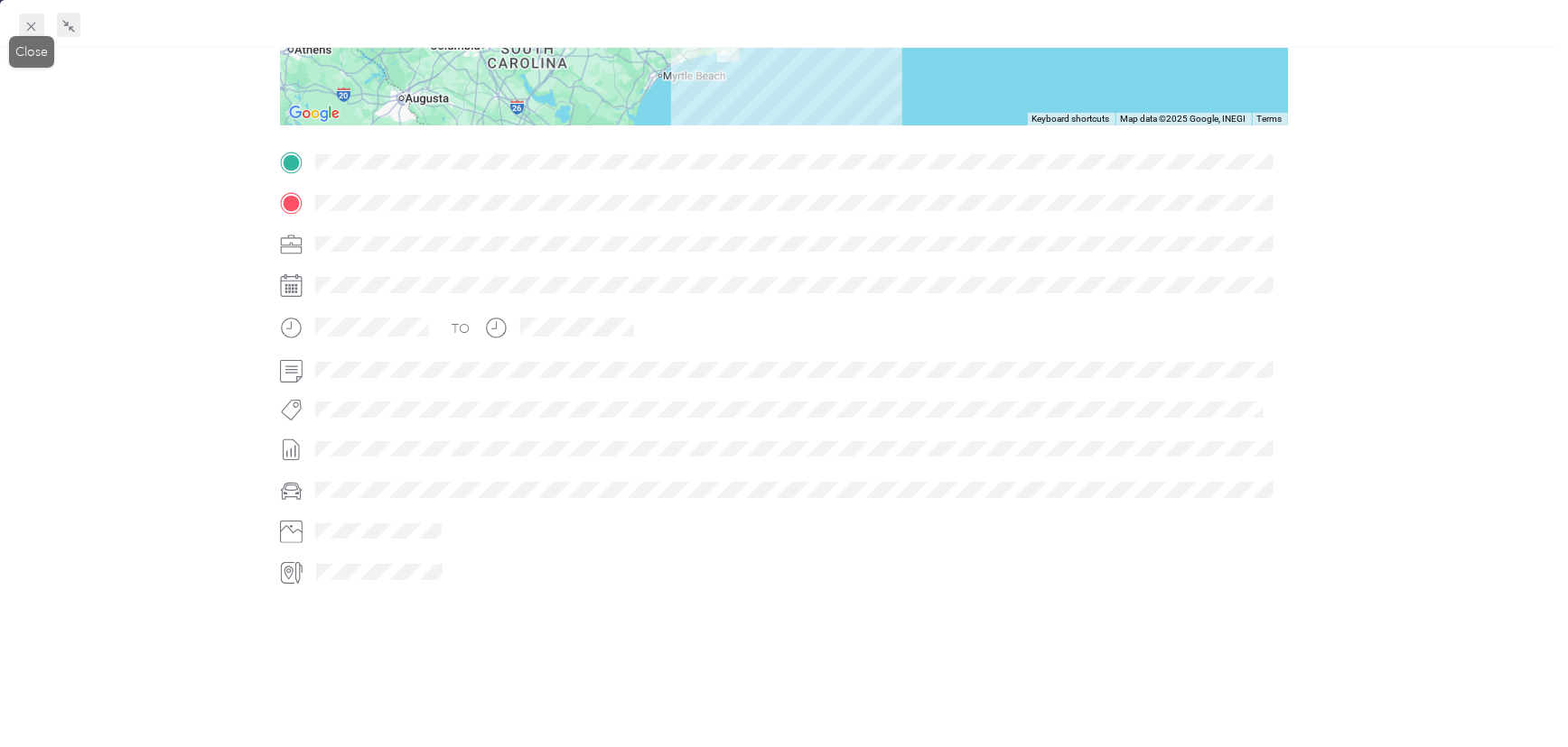
click at [38, 26] on icon at bounding box center [31, 26] width 15 height 15
